Goal: Find specific page/section: Find specific page/section

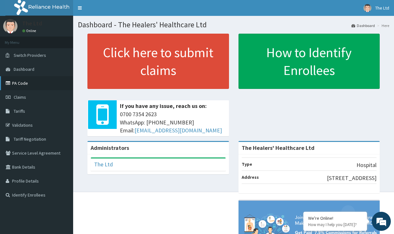
click at [24, 82] on link "PA Code" at bounding box center [36, 83] width 73 height 14
click at [22, 82] on link "PA Code" at bounding box center [36, 83] width 73 height 14
